Goal: Task Accomplishment & Management: Manage account settings

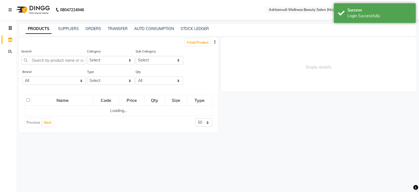
select select "en"
select select
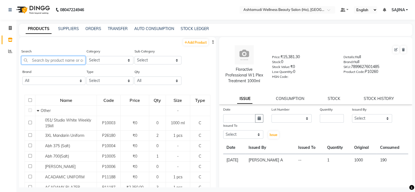
drag, startPoint x: 52, startPoint y: 58, endPoint x: 57, endPoint y: 58, distance: 5.2
click at [53, 58] on input "text" at bounding box center [53, 60] width 64 height 8
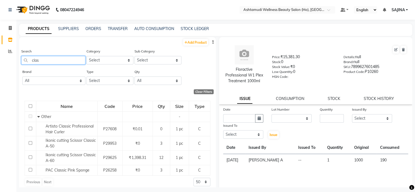
type input "clas"
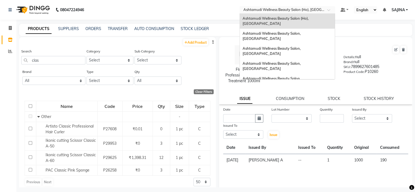
click at [294, 8] on input "text" at bounding box center [281, 10] width 79 height 5
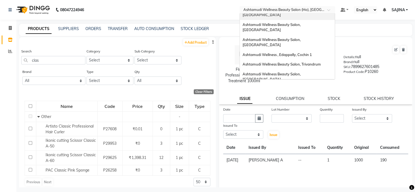
scroll to position [55, 0]
click at [302, 101] on span "Ashtamudi Wellness Beauty Salon, Cochin" at bounding box center [272, 106] width 59 height 10
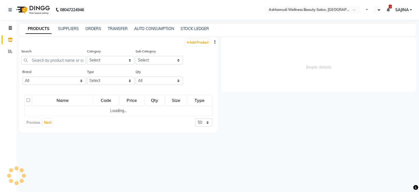
select select "en"
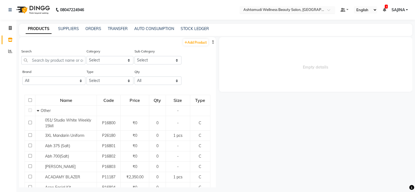
click at [296, 10] on input "text" at bounding box center [281, 10] width 79 height 5
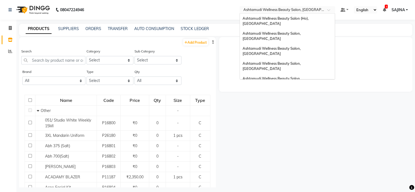
scroll to position [85, 0]
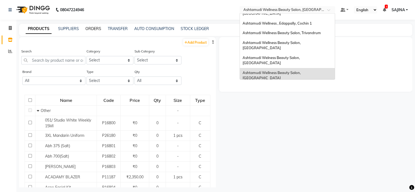
click at [94, 29] on link "ORDERS" at bounding box center [93, 28] width 16 height 5
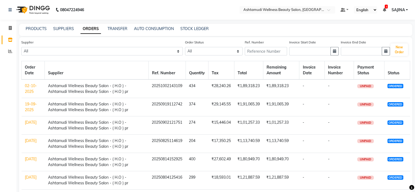
click at [31, 89] on link "02-10-2025" at bounding box center [31, 88] width 12 height 11
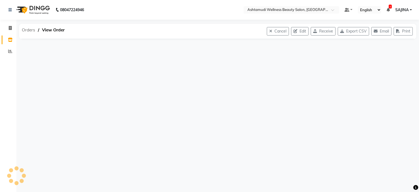
click at [26, 34] on span "Orders" at bounding box center [28, 30] width 19 height 10
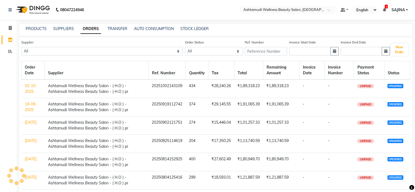
click at [28, 90] on link "02-10-2025" at bounding box center [31, 88] width 12 height 11
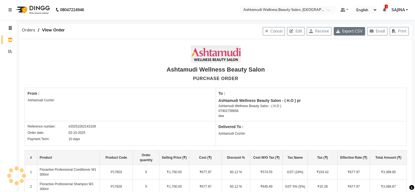
click at [340, 31] on button "Export CSV" at bounding box center [349, 31] width 31 height 8
click at [28, 31] on span "Orders" at bounding box center [28, 30] width 19 height 10
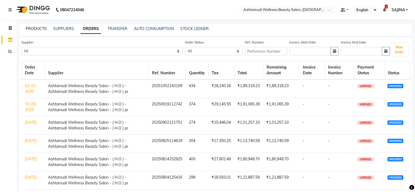
click at [29, 30] on link "PRODUCTS" at bounding box center [36, 28] width 21 height 5
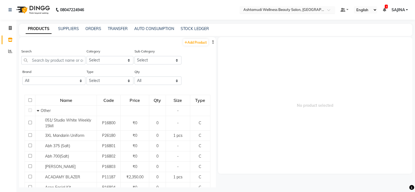
click at [279, 6] on div "Select Location × Ashtamudi Wellness Beauty Salon, Cochin" at bounding box center [288, 9] width 96 height 7
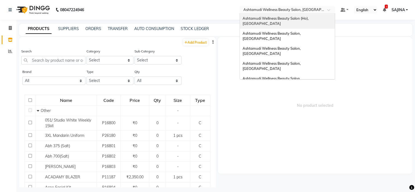
click at [284, 18] on span "Ashtamudi Wellness Beauty Salon (Ho), [GEOGRAPHIC_DATA]" at bounding box center [276, 21] width 67 height 10
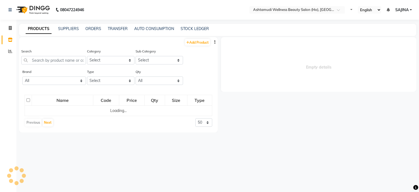
select select
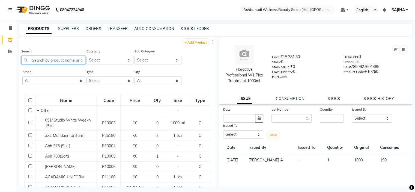
click at [53, 60] on input "text" at bounding box center [53, 60] width 64 height 8
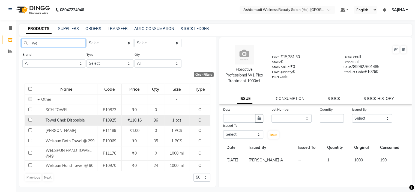
scroll to position [3, 0]
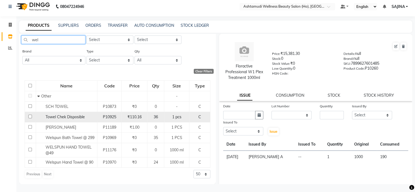
type input "wel"
